Goal: Transaction & Acquisition: Purchase product/service

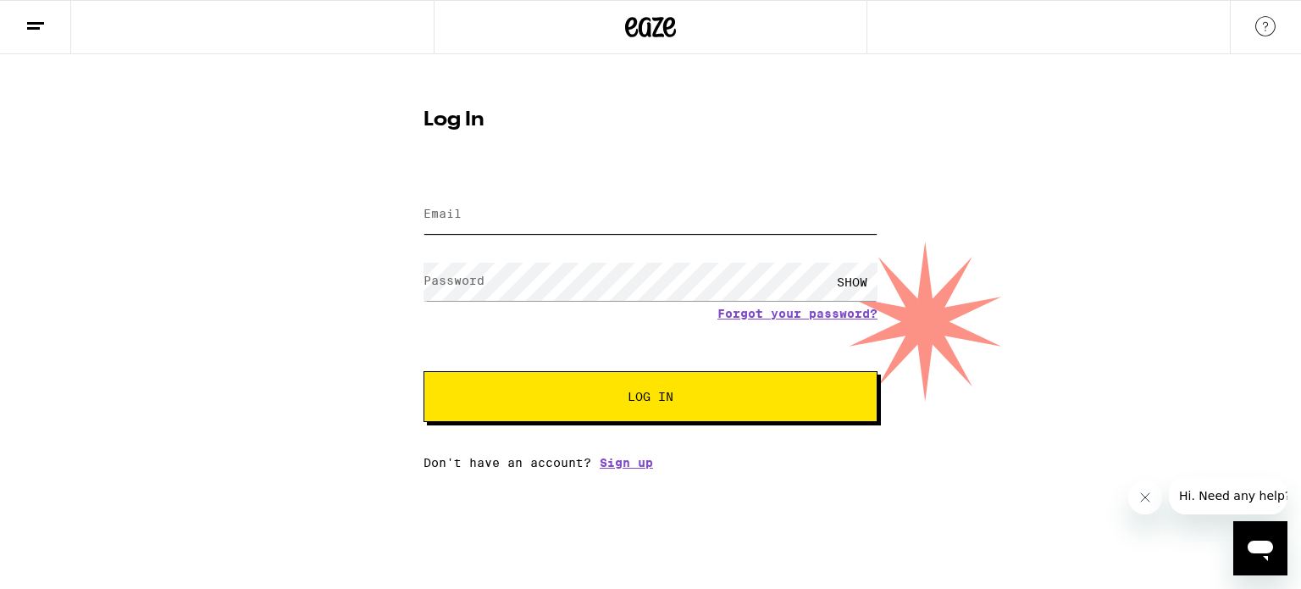
type input "[EMAIL_ADDRESS][DOMAIN_NAME]"
click at [624, 401] on span "Log In" at bounding box center [650, 396] width 317 height 12
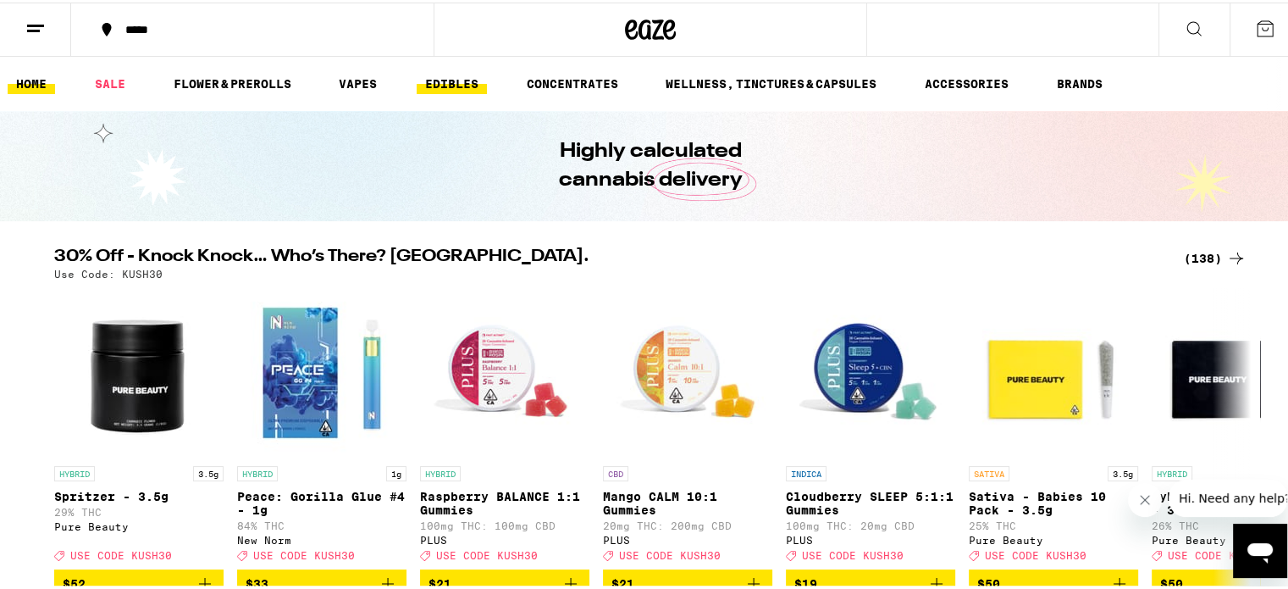
click at [443, 85] on link "EDIBLES" at bounding box center [452, 81] width 70 height 20
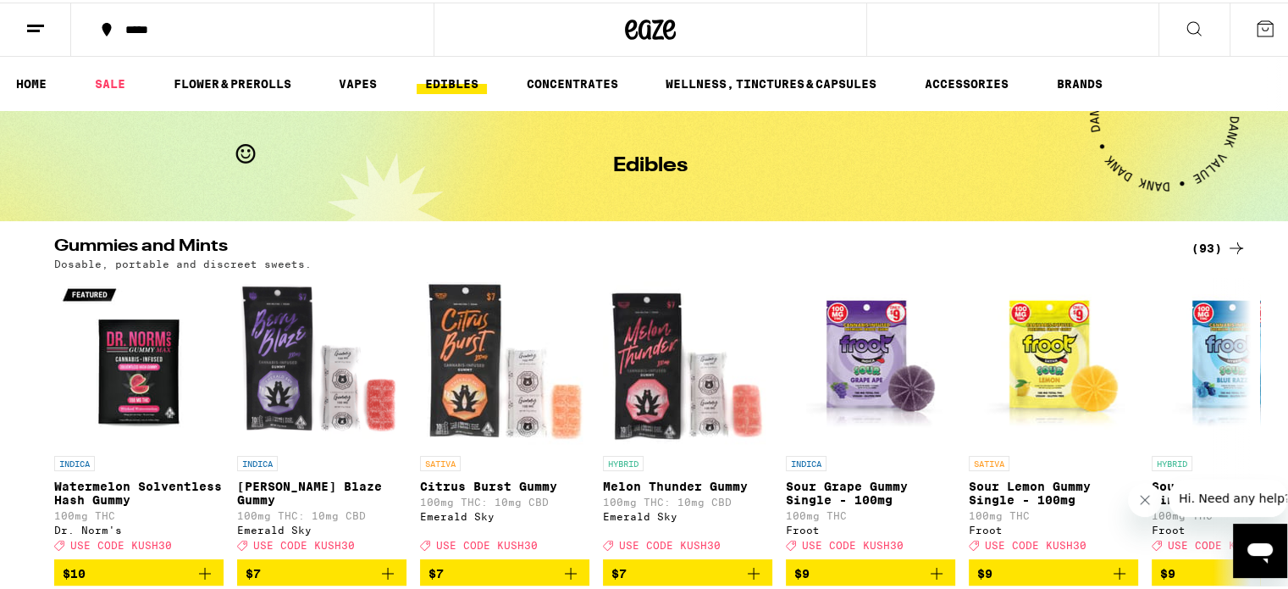
click at [1159, 30] on button at bounding box center [1194, 27] width 71 height 53
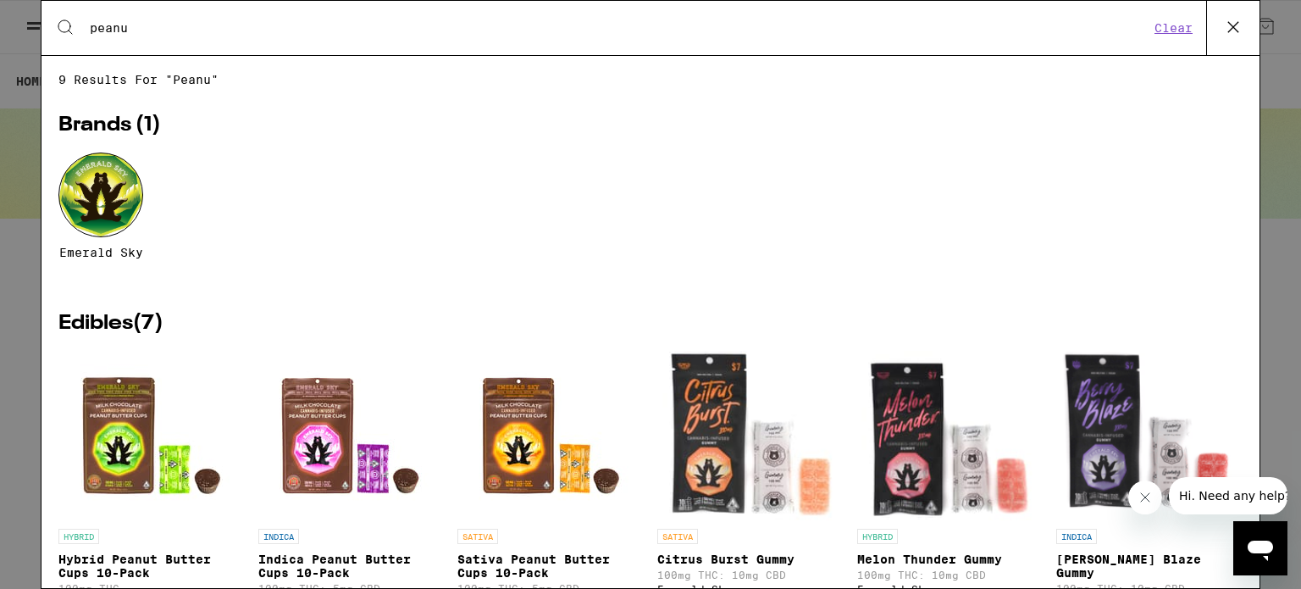
drag, startPoint x: 133, startPoint y: 30, endPoint x: 75, endPoint y: 25, distance: 57.8
click at [75, 25] on div "Search for Products peanu" at bounding box center [612, 27] width 1074 height 15
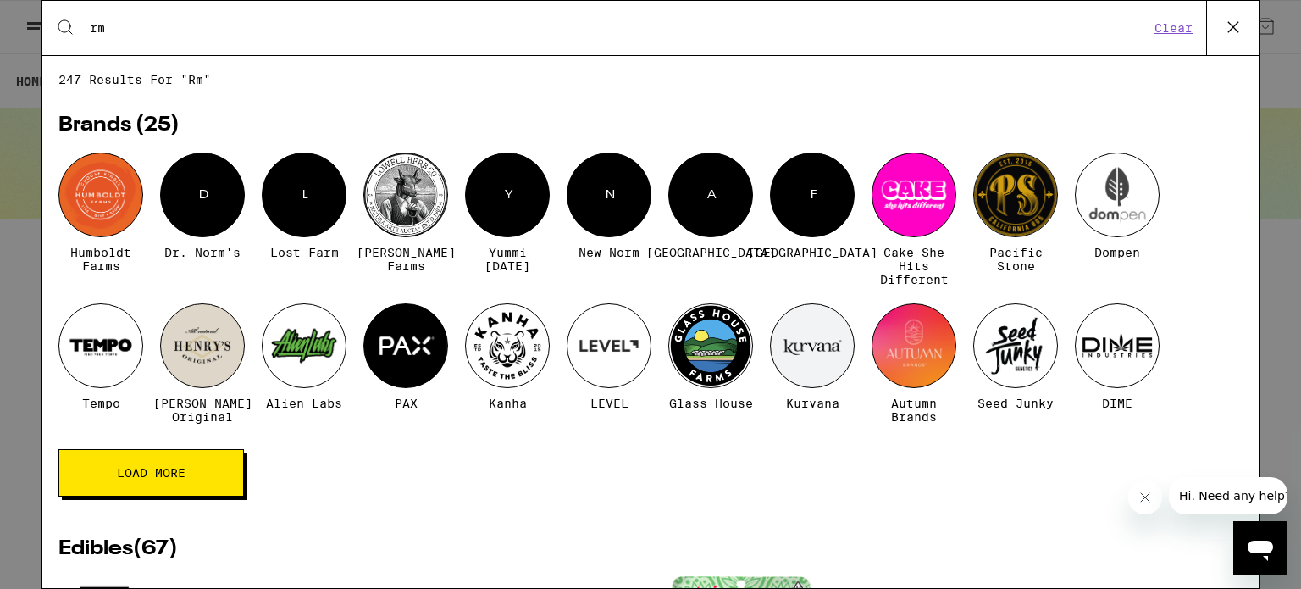
type input "r"
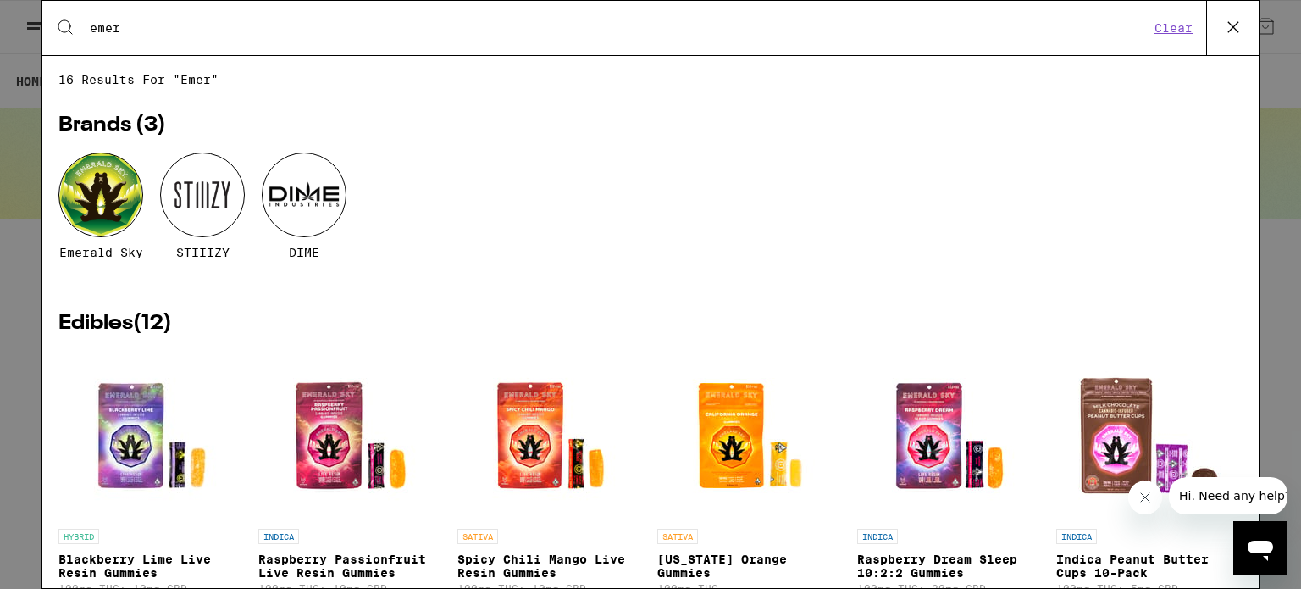
type input "emerald sky peanut butter cups for sleep"
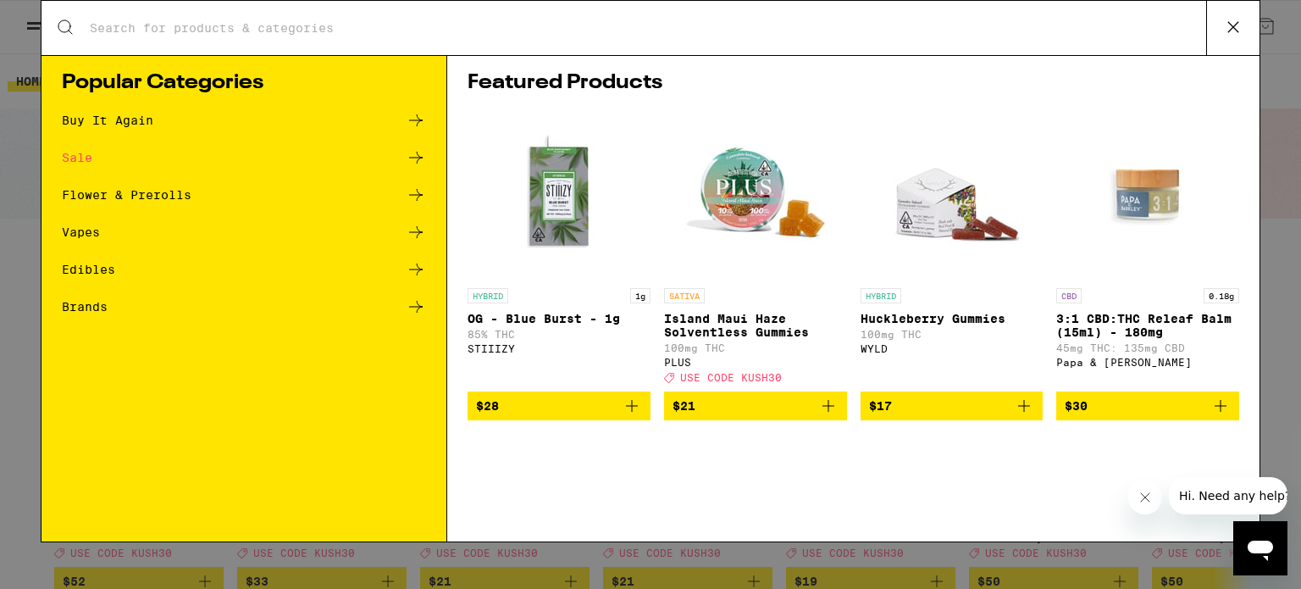
click at [197, 270] on div "Edibles" at bounding box center [244, 269] width 364 height 20
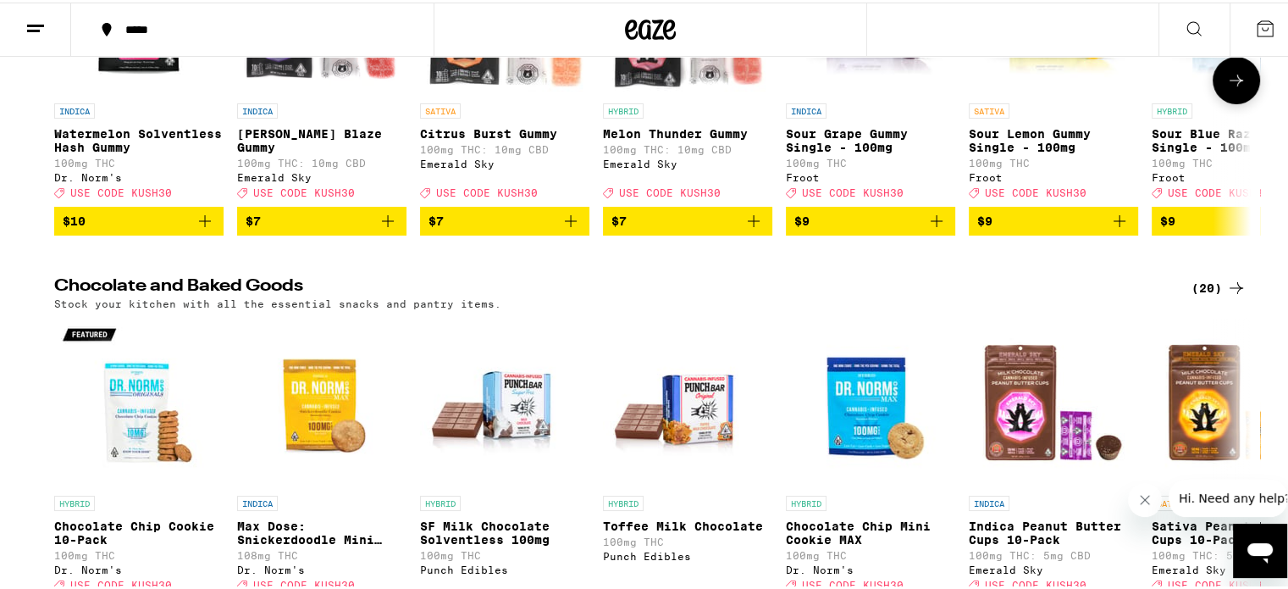
scroll to position [424, 0]
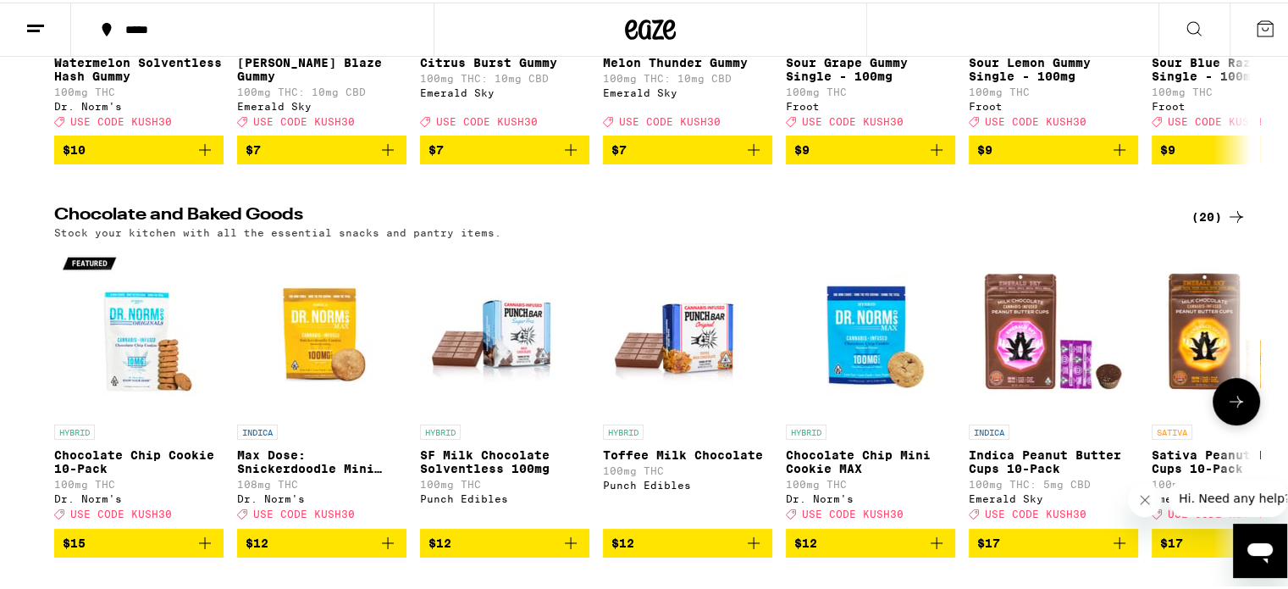
click at [1237, 423] on button at bounding box center [1236, 398] width 47 height 47
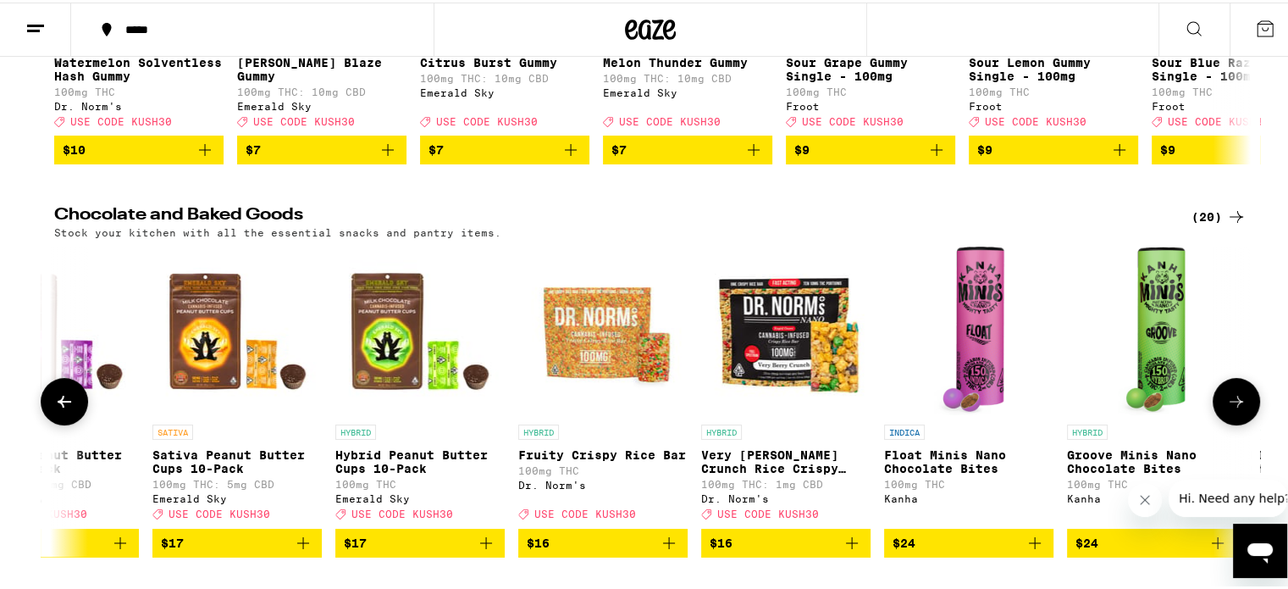
scroll to position [0, 1008]
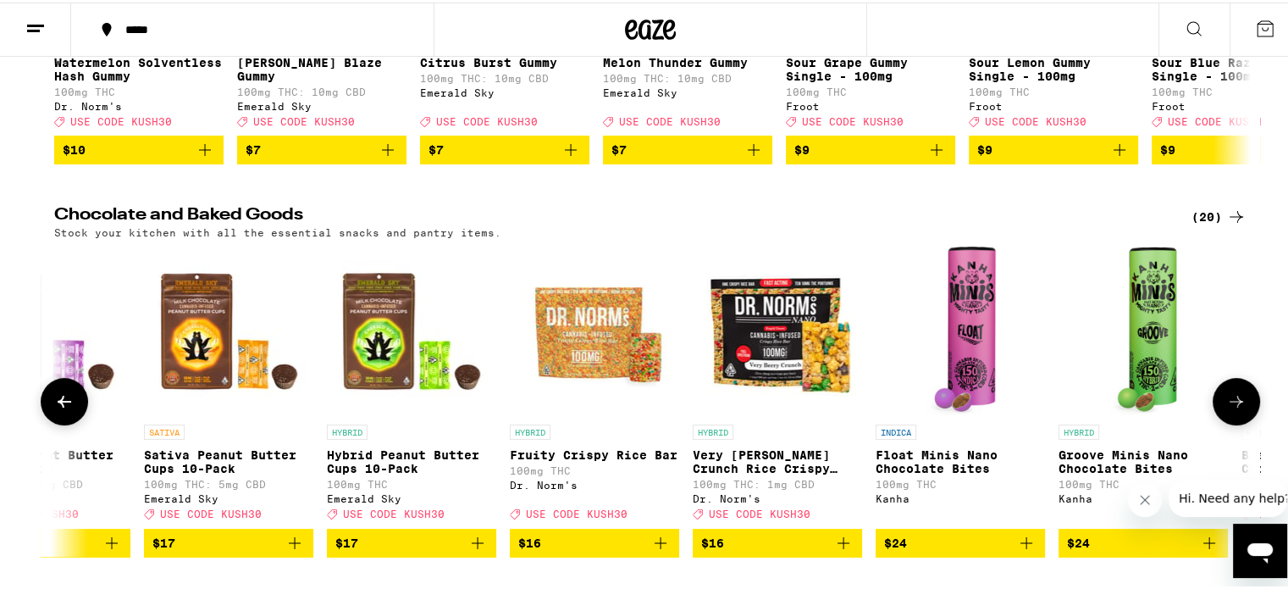
click at [1237, 423] on button at bounding box center [1236, 398] width 47 height 47
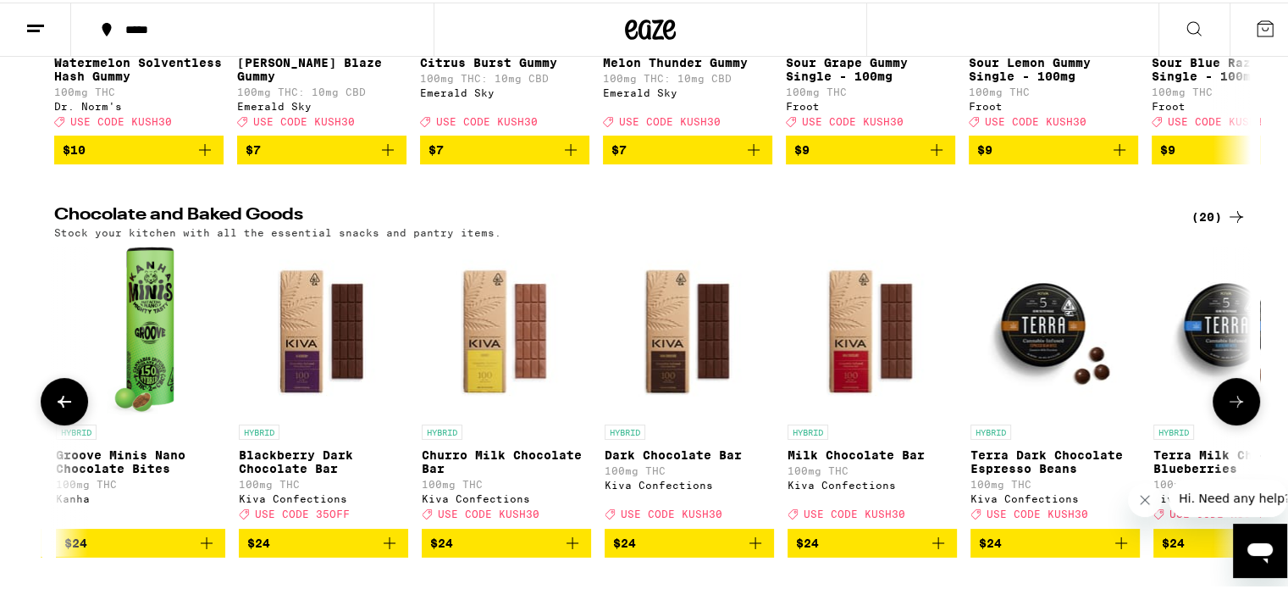
scroll to position [0, 2016]
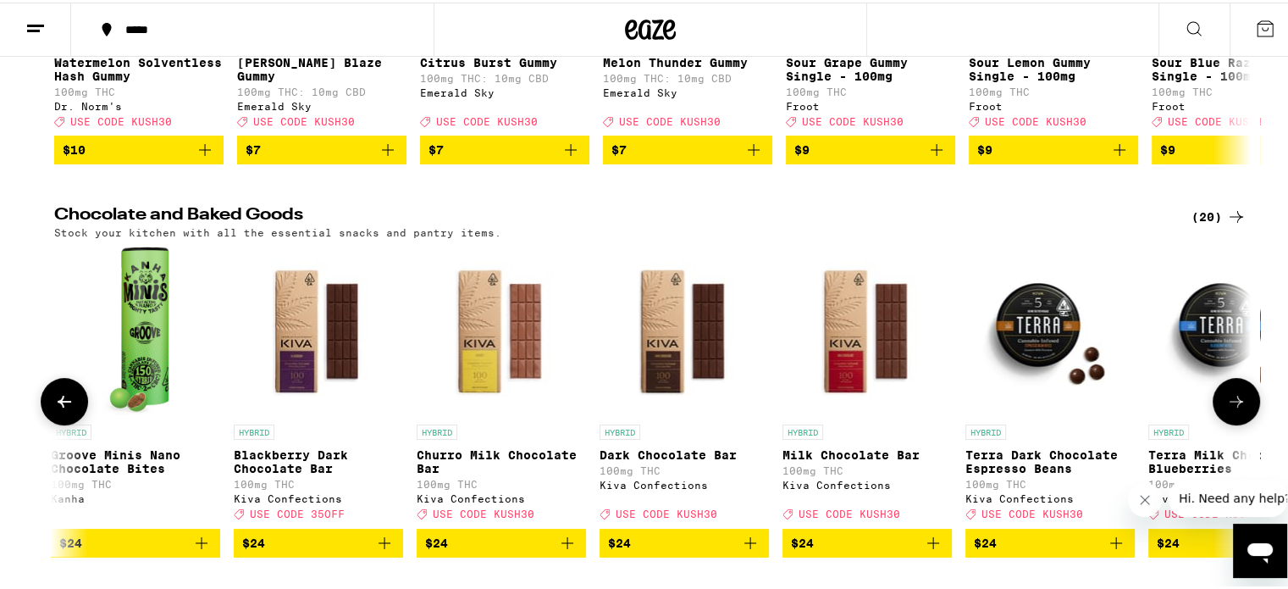
click at [1237, 423] on button at bounding box center [1236, 398] width 47 height 47
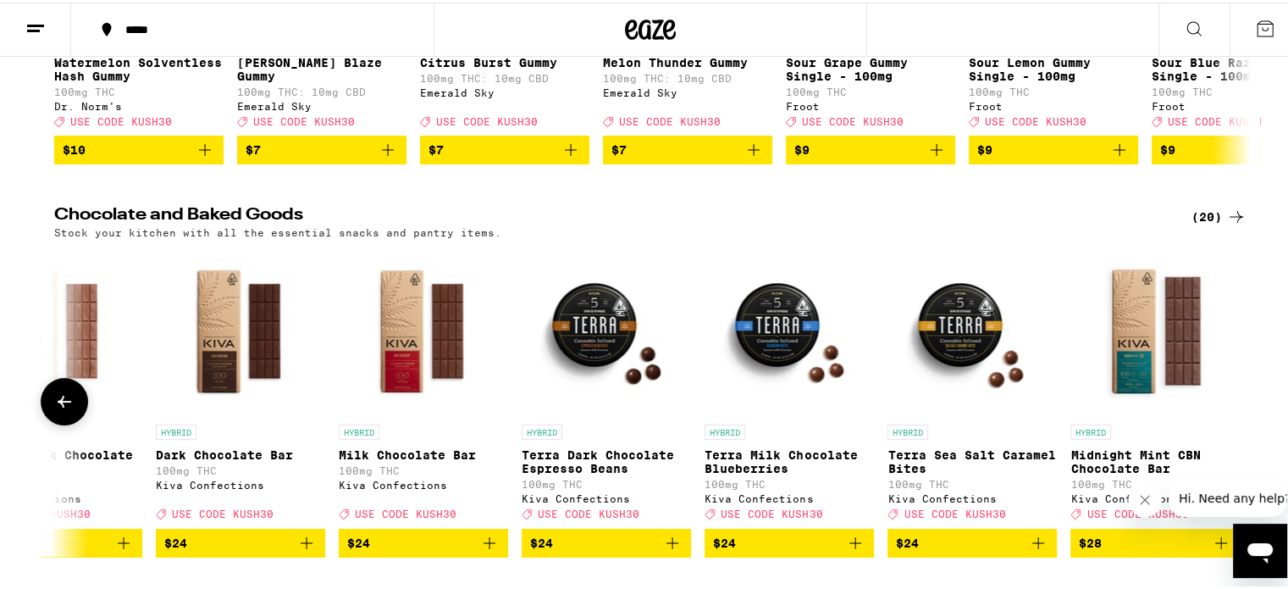
scroll to position [0, 2467]
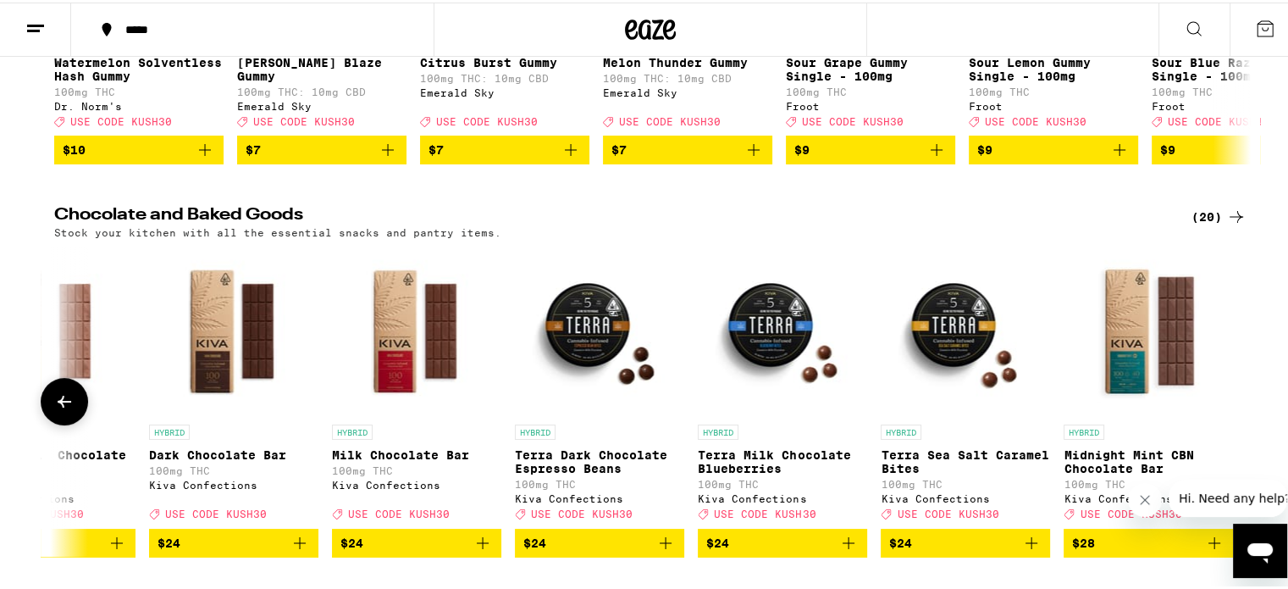
click at [66, 409] on icon at bounding box center [64, 399] width 20 height 20
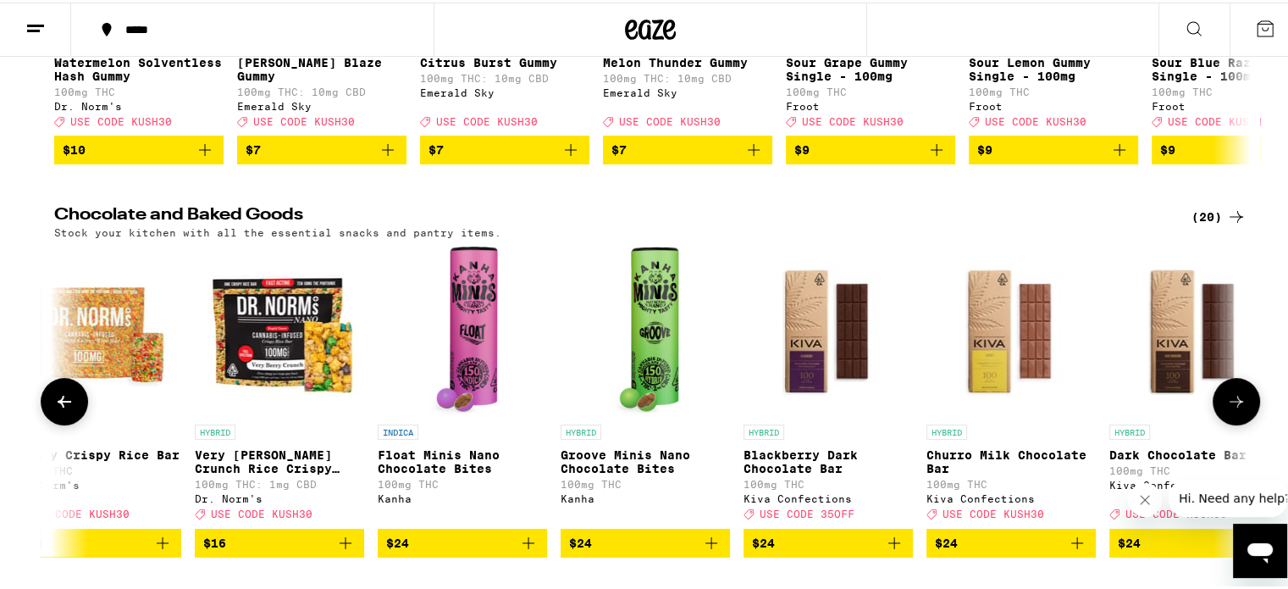
scroll to position [0, 1459]
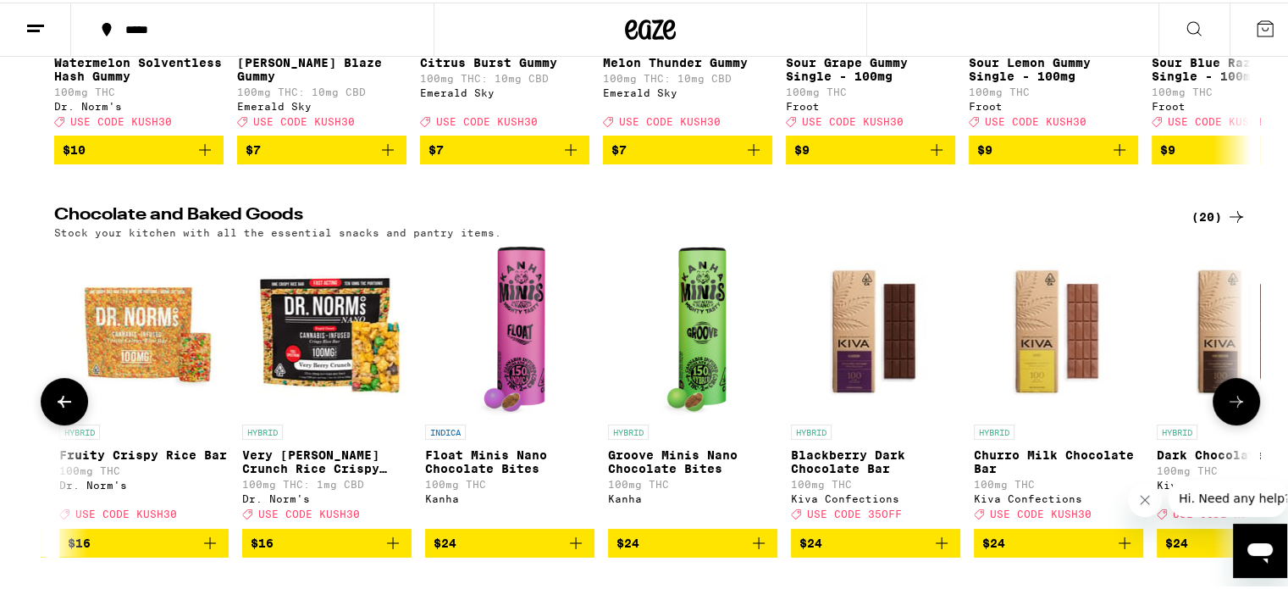
click at [66, 409] on icon at bounding box center [64, 399] width 20 height 20
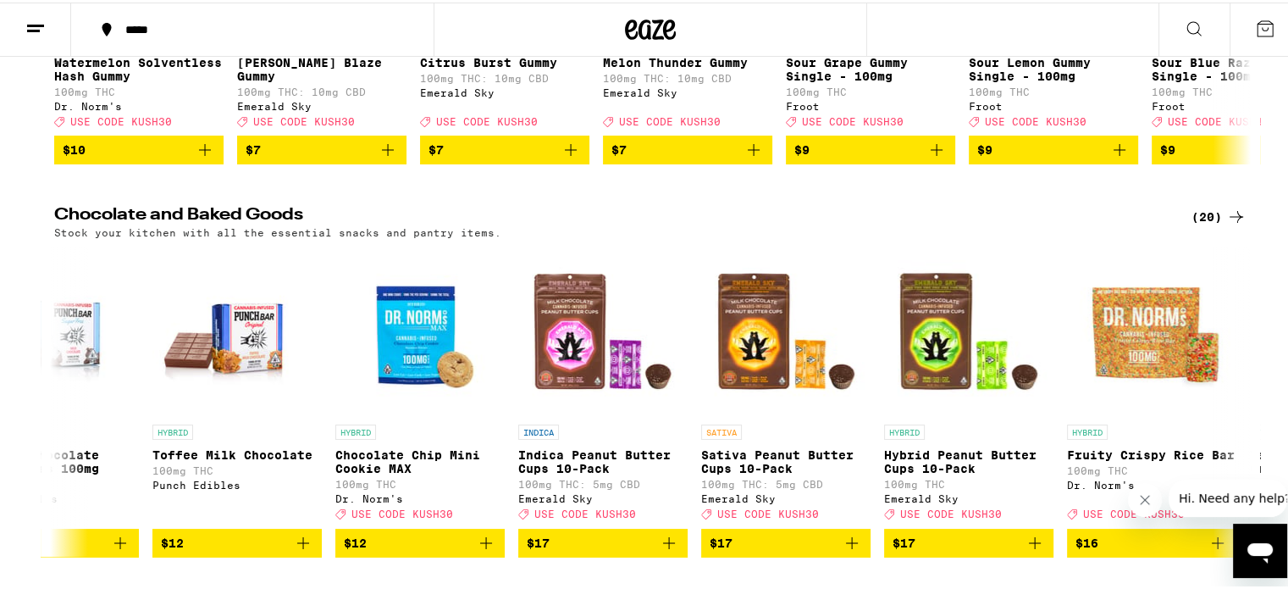
scroll to position [424, 0]
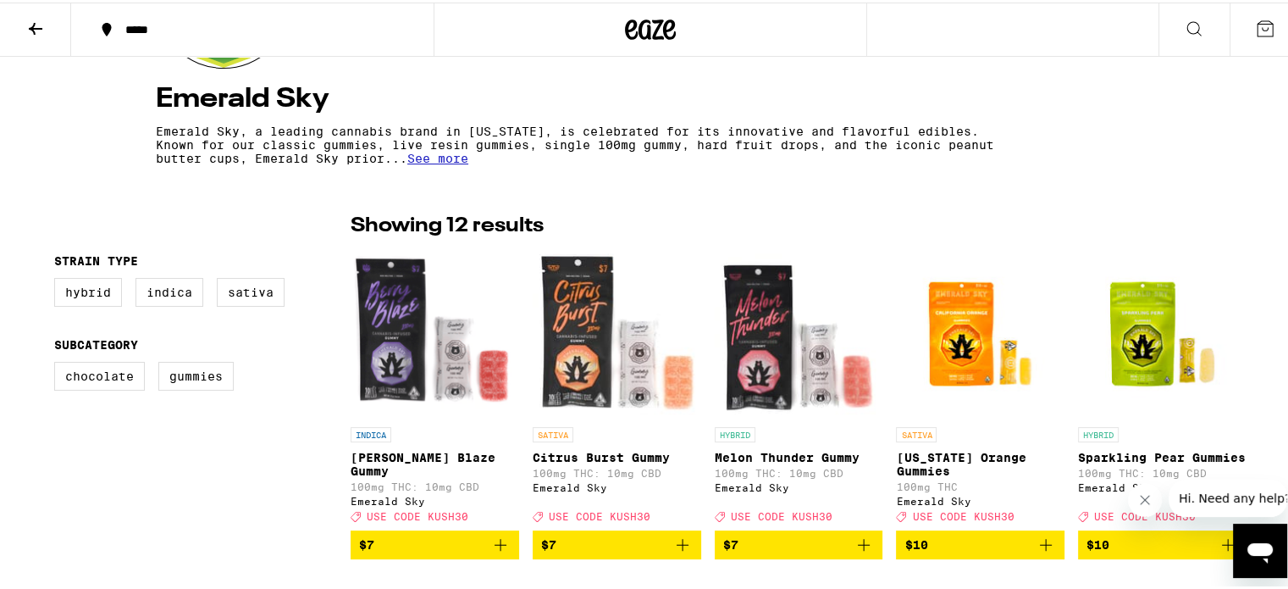
scroll to position [169, 0]
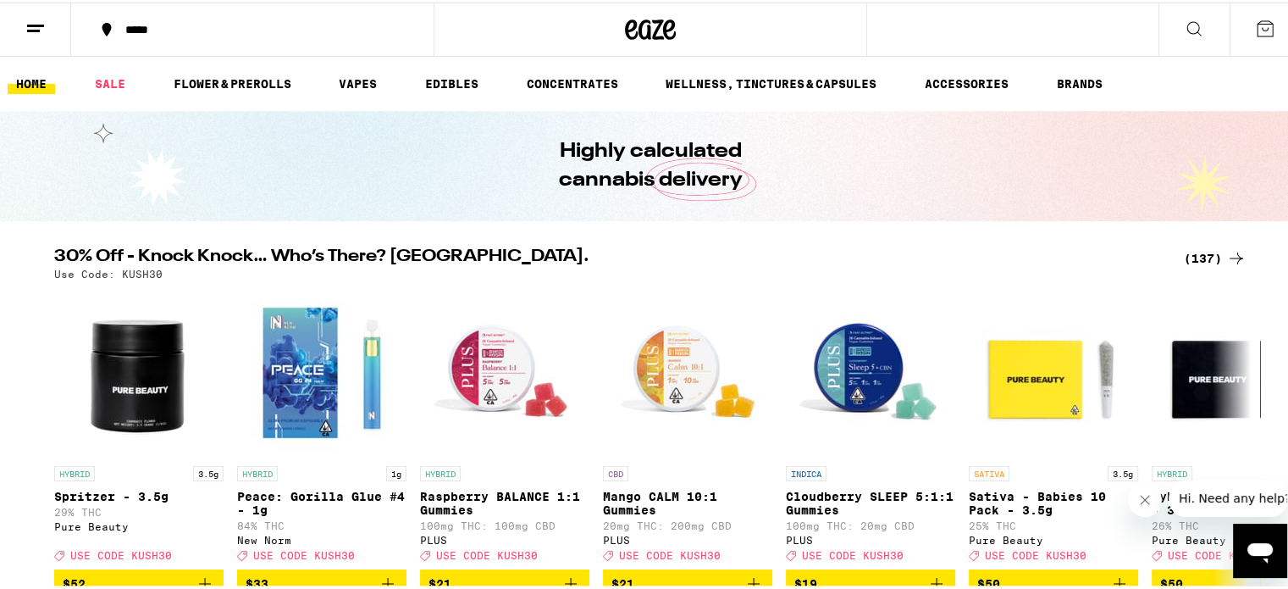
click at [1188, 24] on icon at bounding box center [1195, 26] width 14 height 14
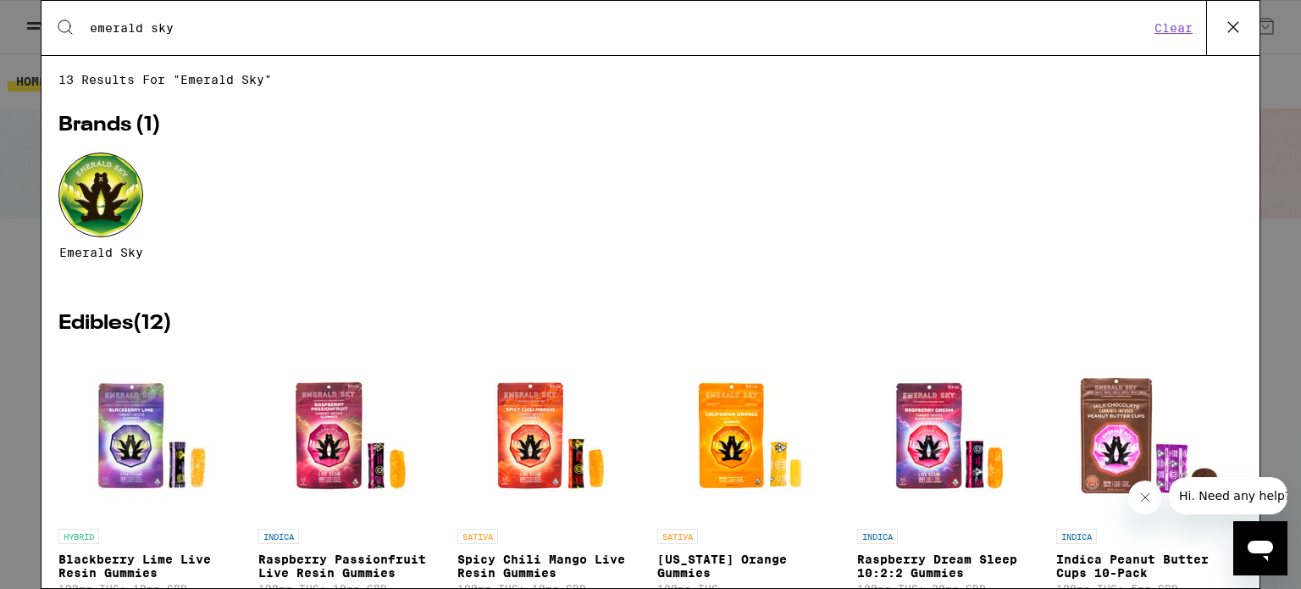
type input "emerald sky peanut butter cups for sleep"
